Goal: Transaction & Acquisition: Purchase product/service

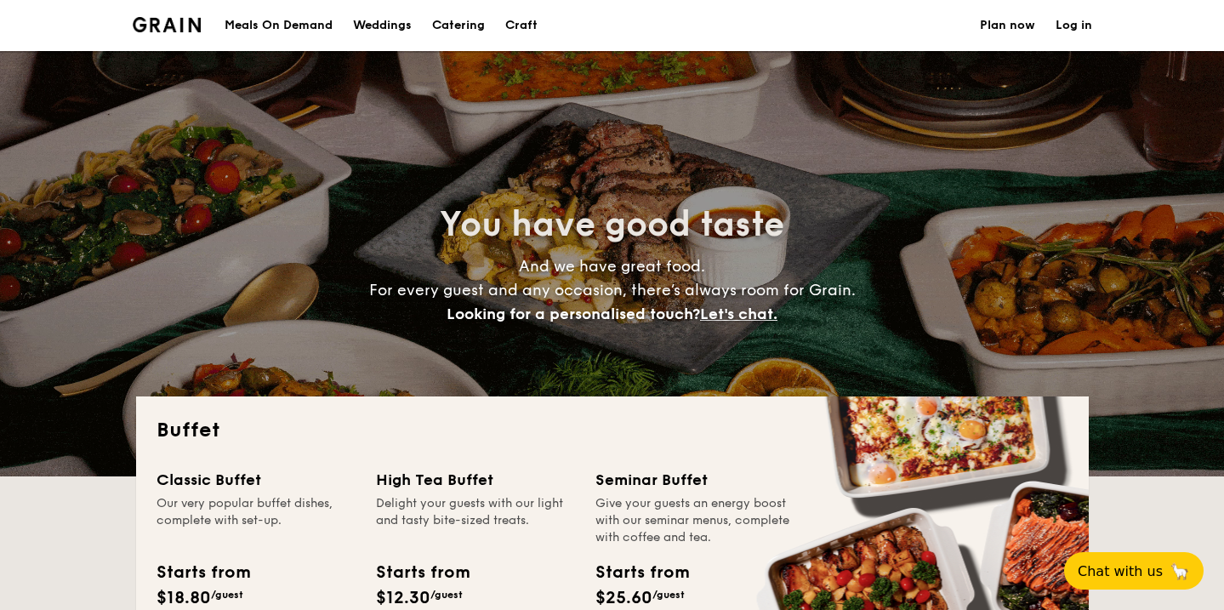
select select
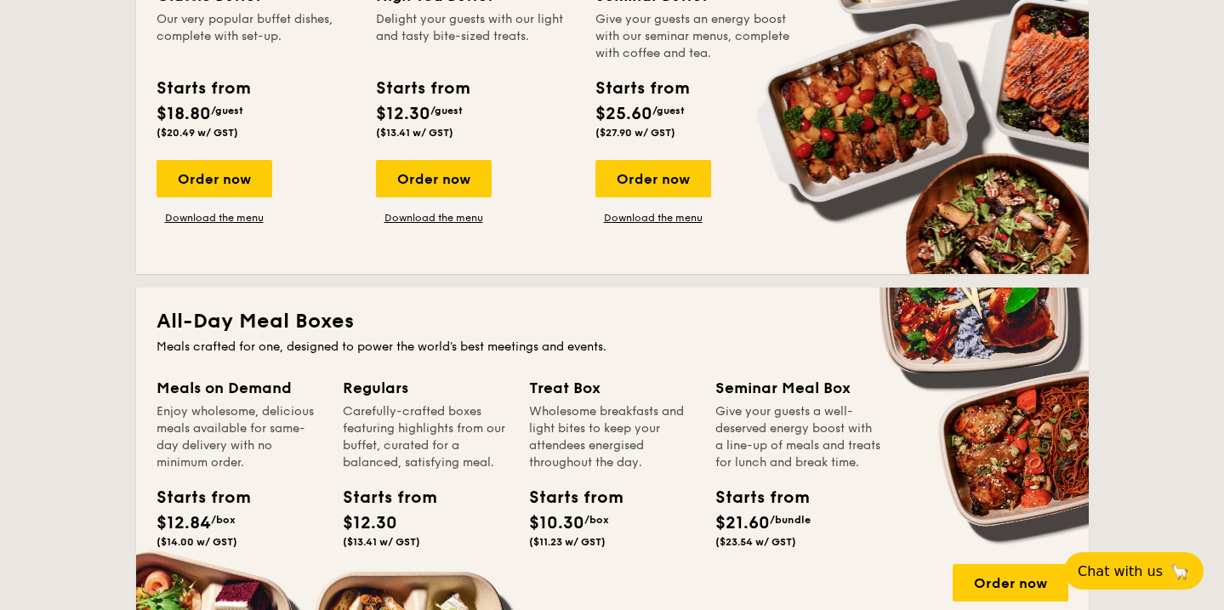
scroll to position [487, 0]
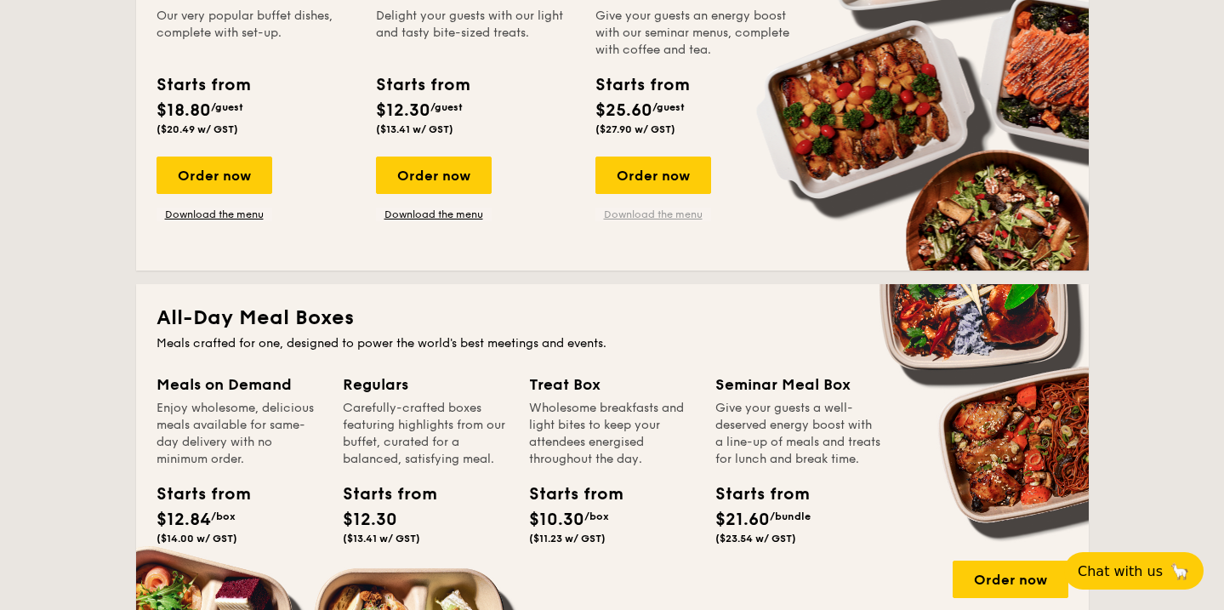
click at [645, 214] on link "Download the menu" at bounding box center [653, 215] width 116 height 14
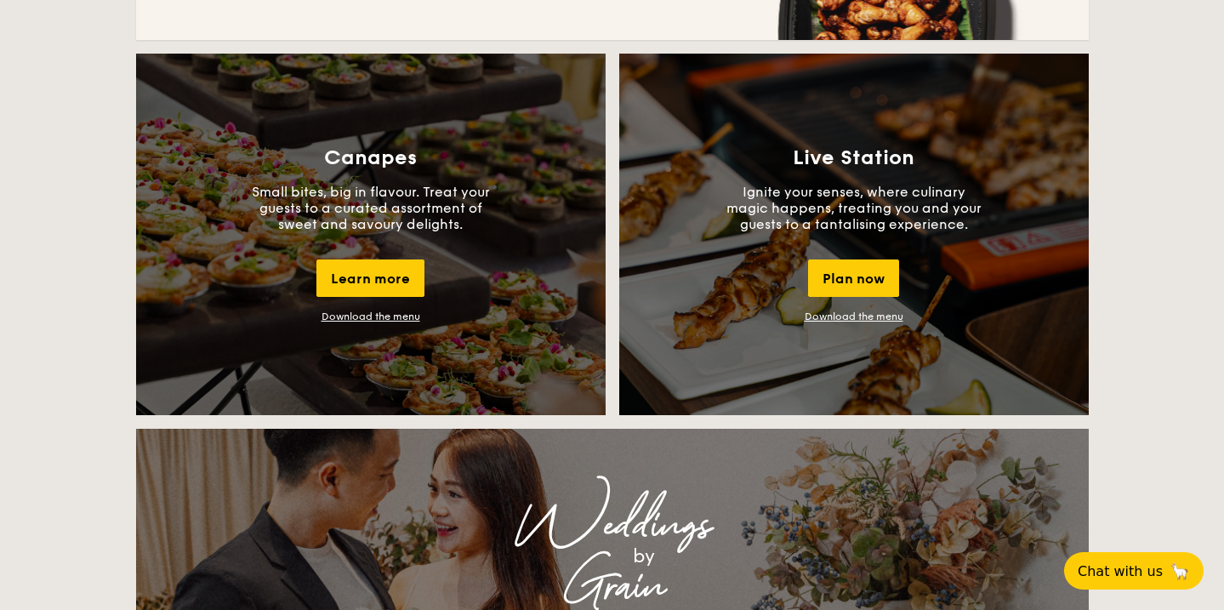
scroll to position [1774, 0]
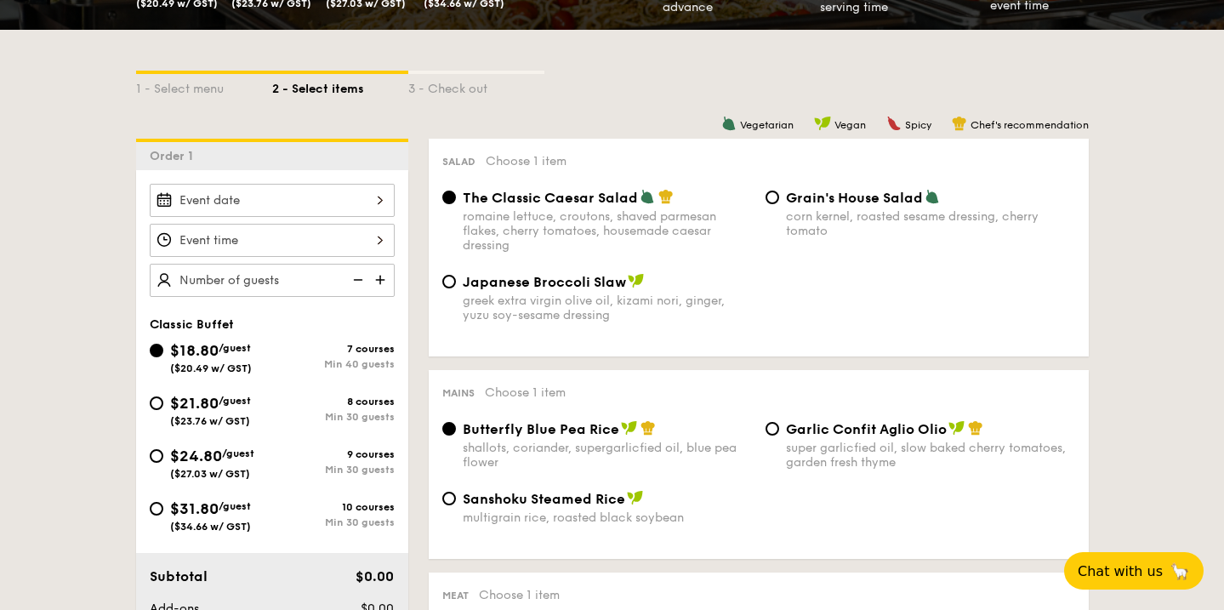
scroll to position [412, 0]
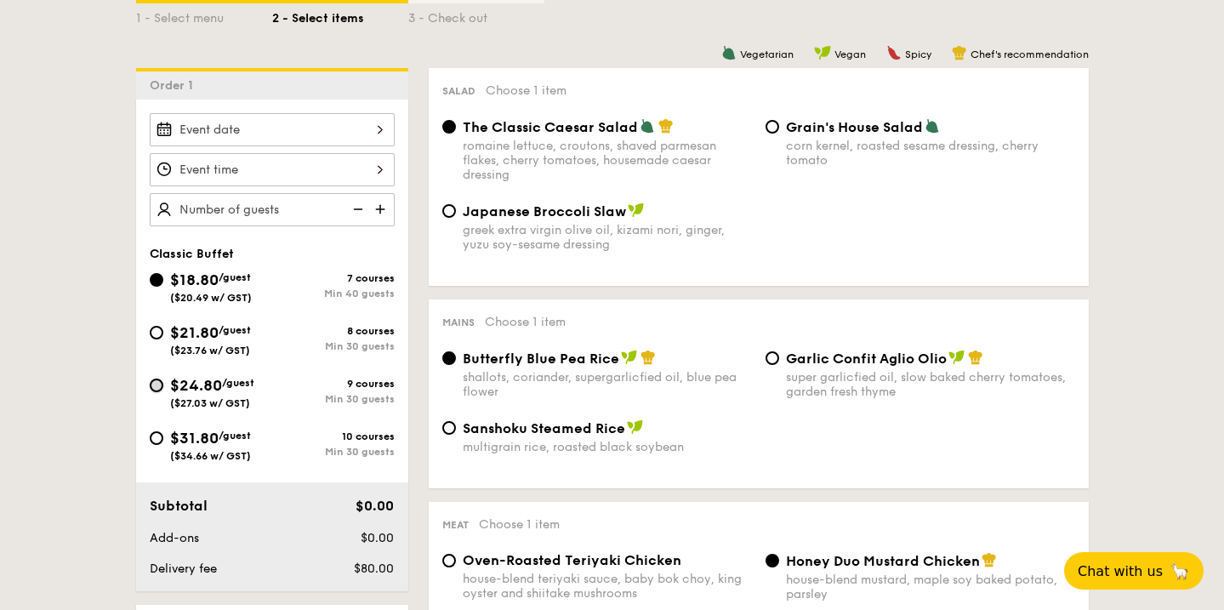
click at [161, 383] on input "$24.80 /guest ($27.03 w/ GST) 9 courses Min 30 guests" at bounding box center [157, 386] width 14 height 14
radio input "true"
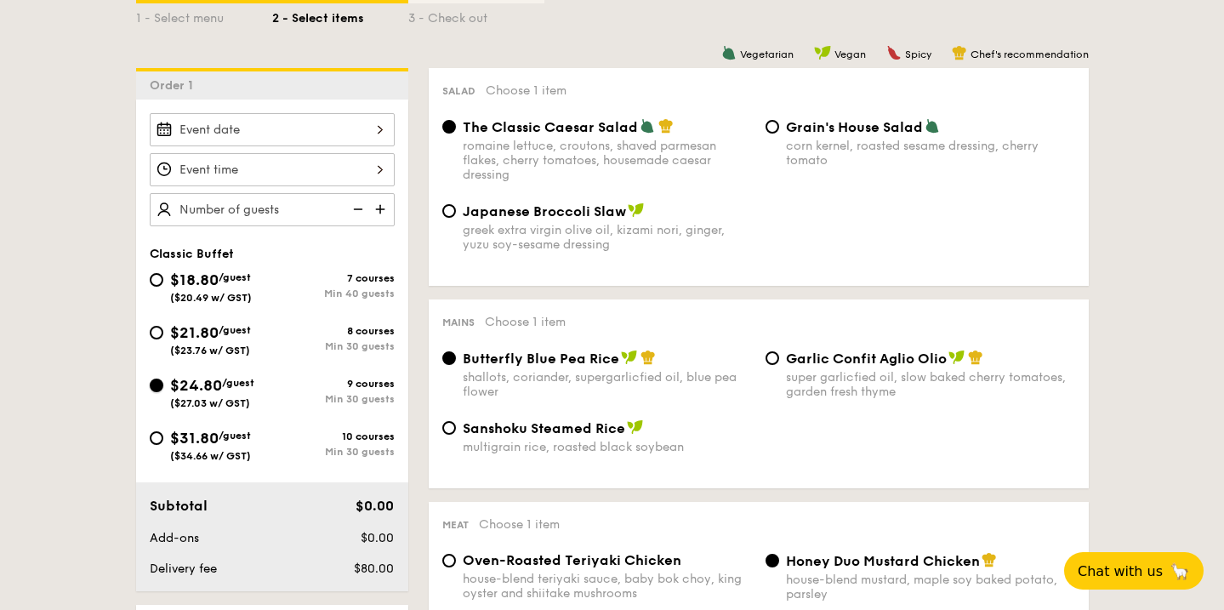
radio input "true"
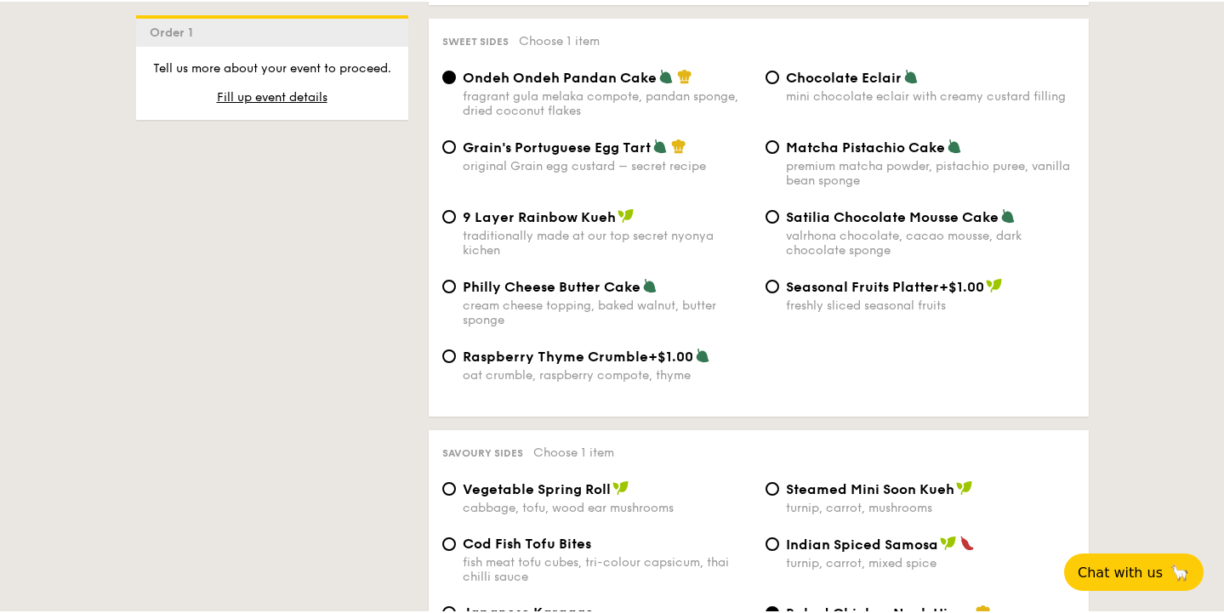
scroll to position [2861, 0]
